Goal: Communication & Community: Participate in discussion

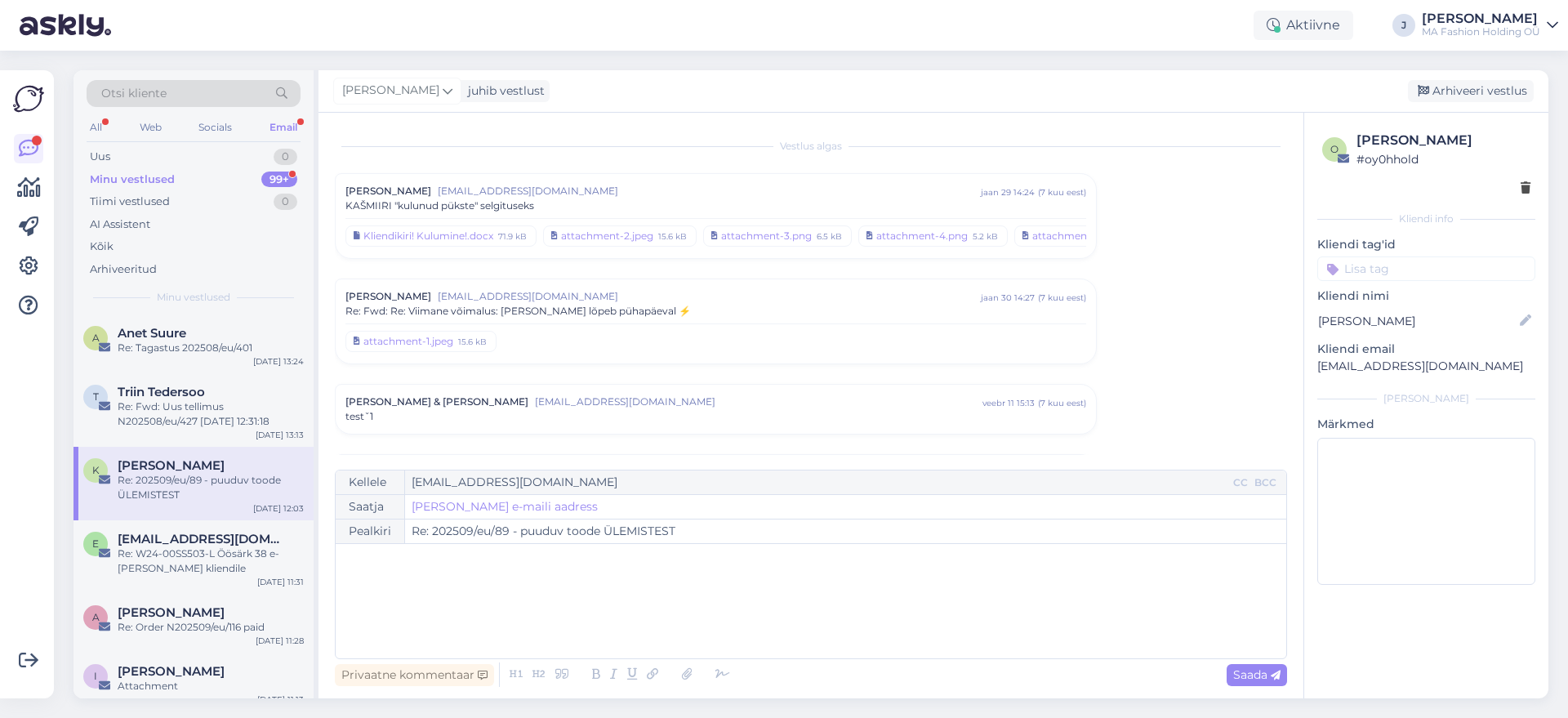
scroll to position [3107, 0]
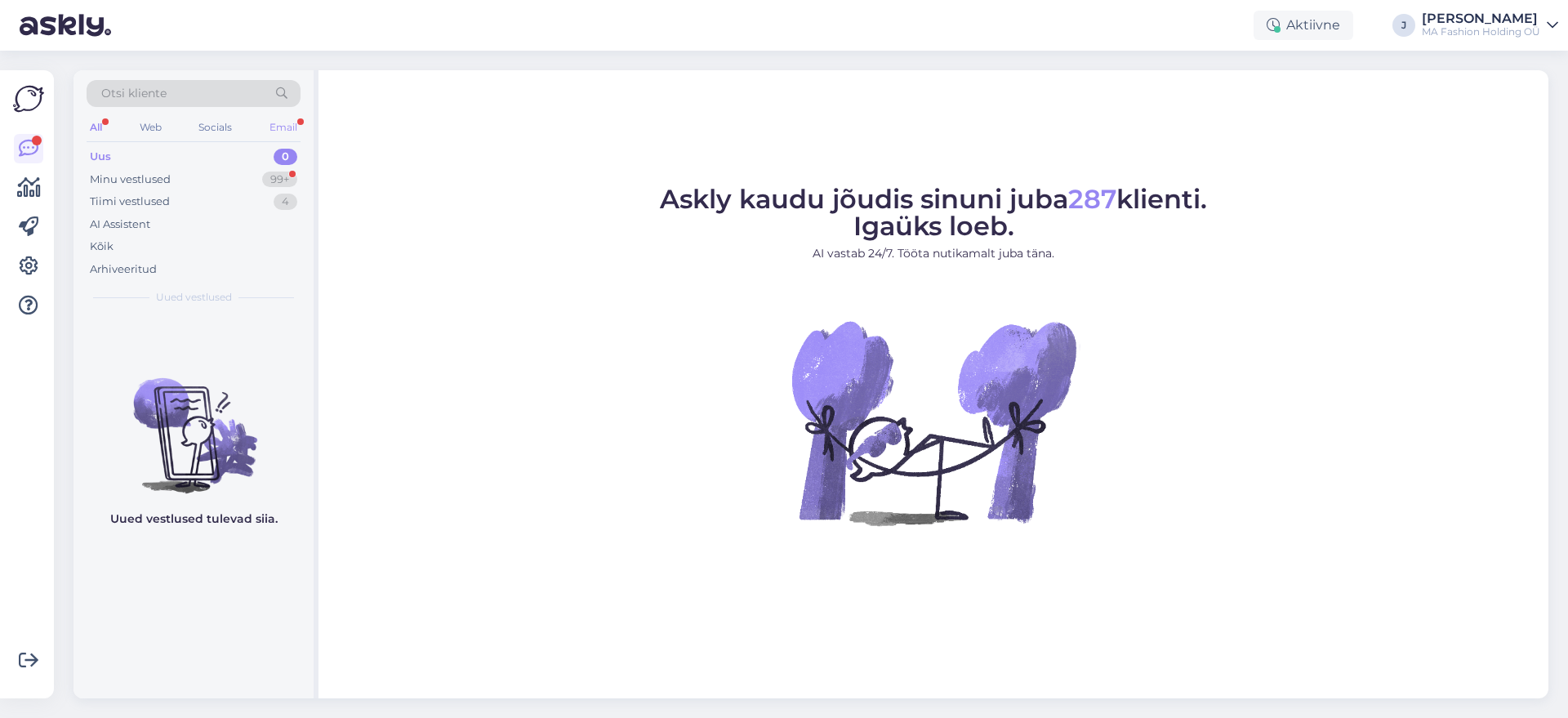
click at [281, 126] on div "Email" at bounding box center [284, 127] width 34 height 22
click at [252, 193] on div "Tiimi vestlused 0" at bounding box center [193, 202] width 214 height 23
click at [239, 174] on div "Minu vestlused 99+" at bounding box center [193, 180] width 214 height 23
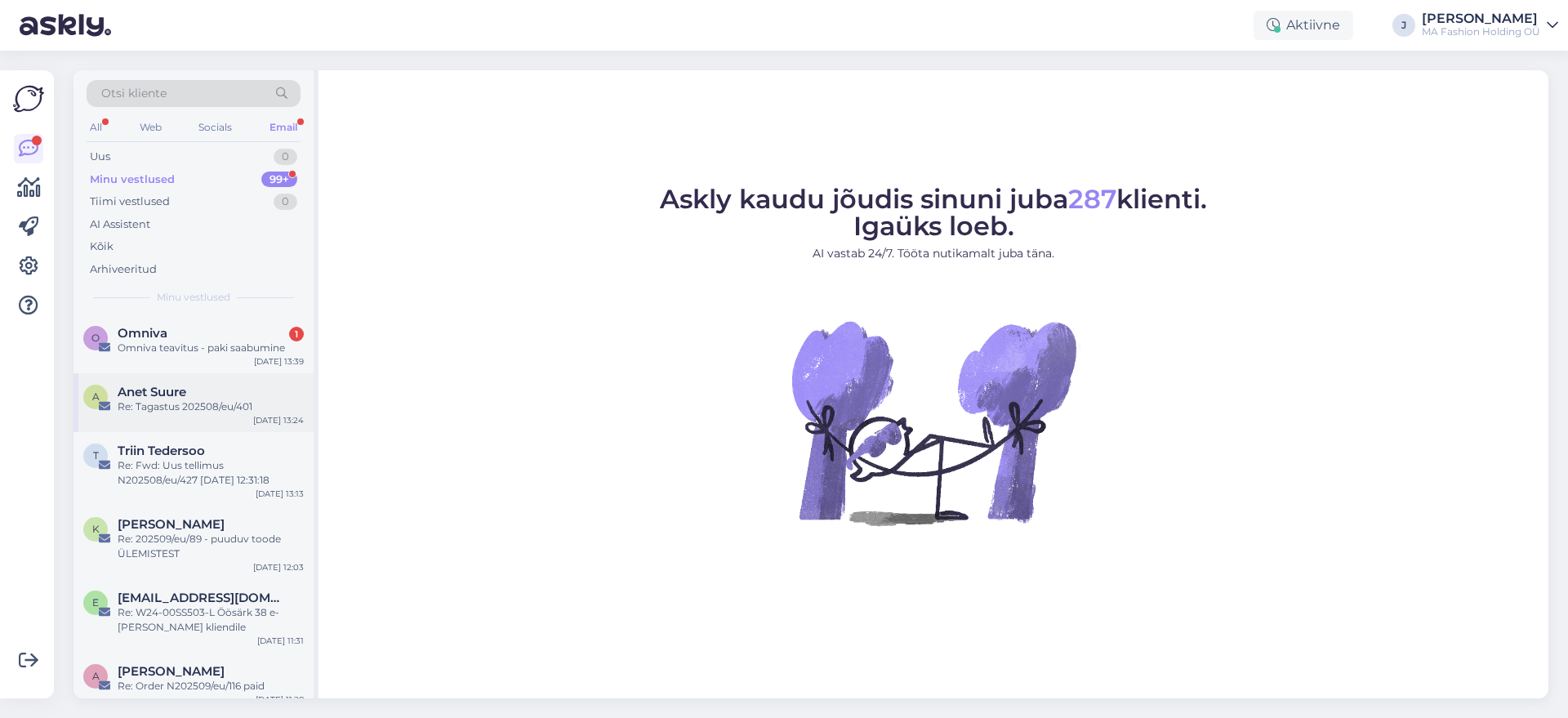
drag, startPoint x: 199, startPoint y: 367, endPoint x: 200, endPoint y: 375, distance: 8.1
click at [200, 367] on div "O Omniva 1 Omniva teavitus - paki saabumine Sep 8 13:39" at bounding box center [193, 344] width 240 height 58
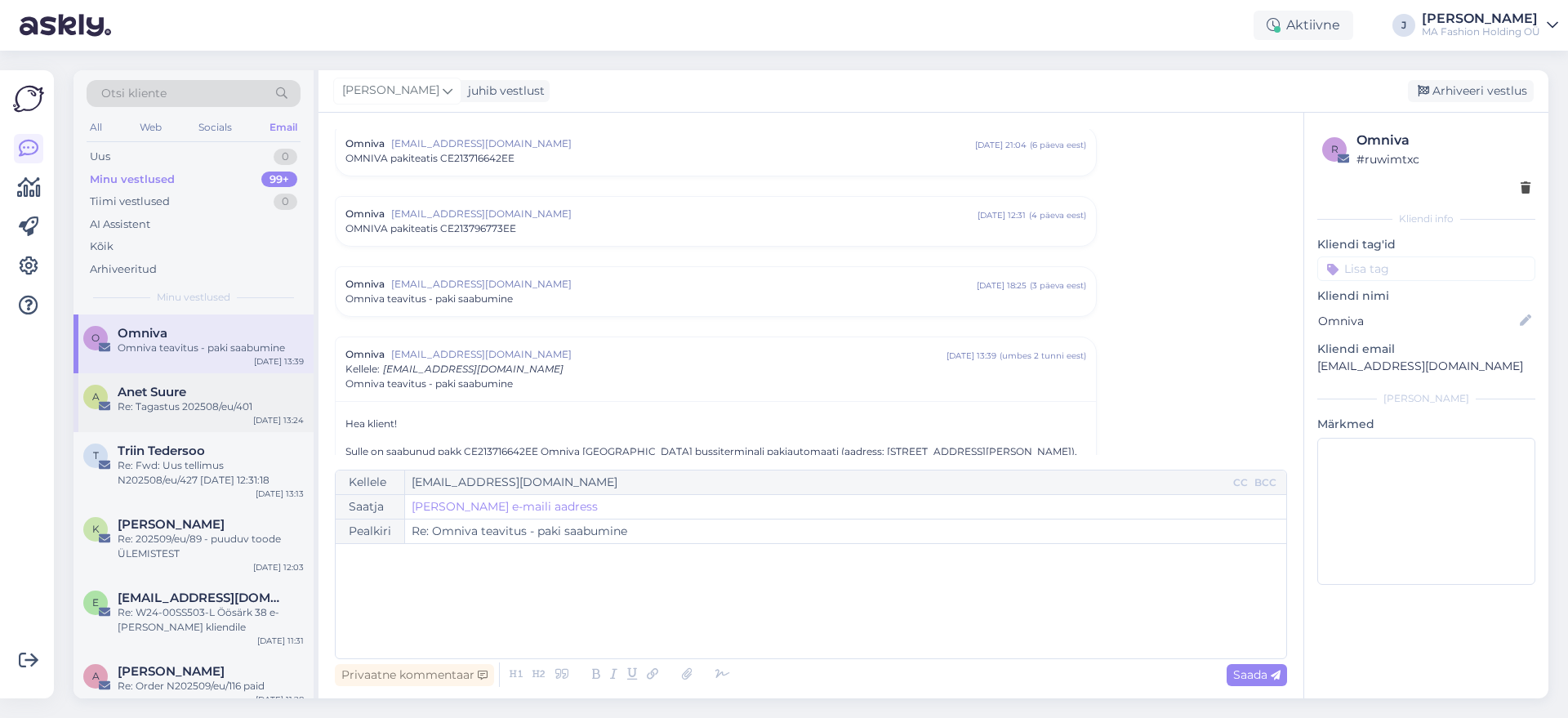
click at [205, 404] on div "Re: Tagastus 202508/eu/401" at bounding box center [211, 407] width 187 height 15
